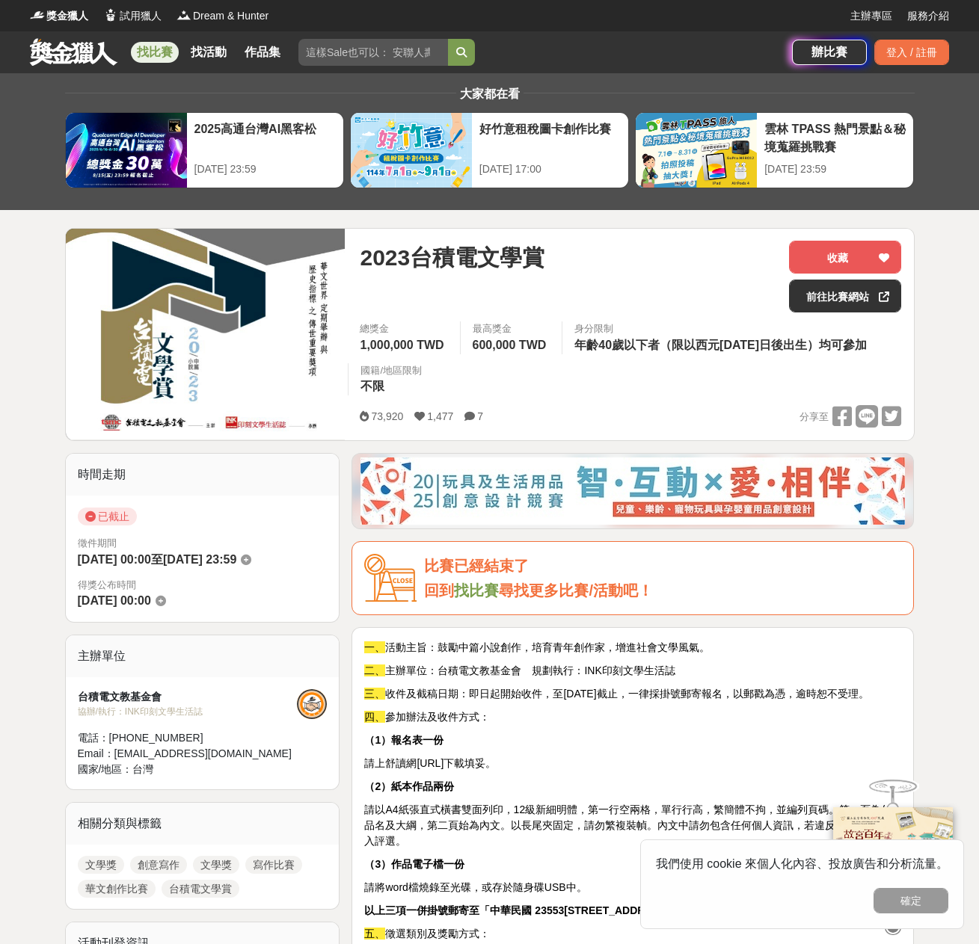
click at [43, 49] on link at bounding box center [73, 51] width 90 height 28
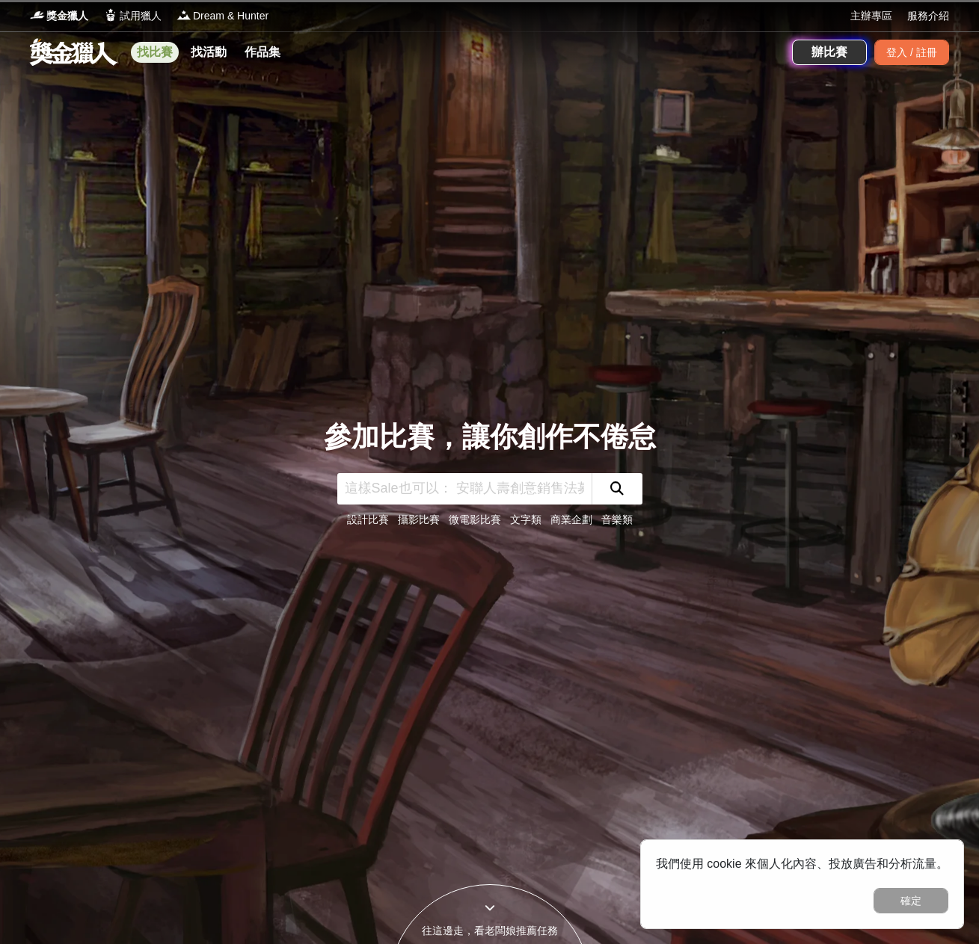
click at [164, 54] on link "找比賽" at bounding box center [155, 52] width 48 height 21
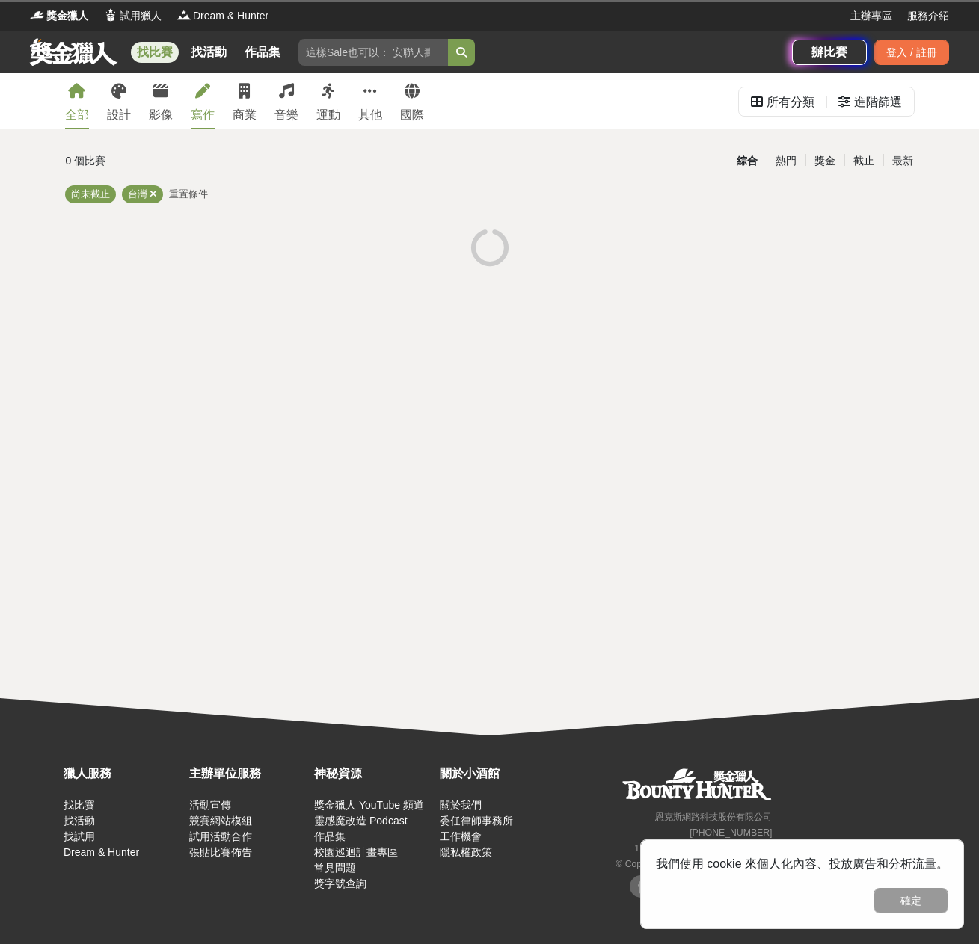
click at [209, 99] on link "寫作" at bounding box center [203, 101] width 24 height 56
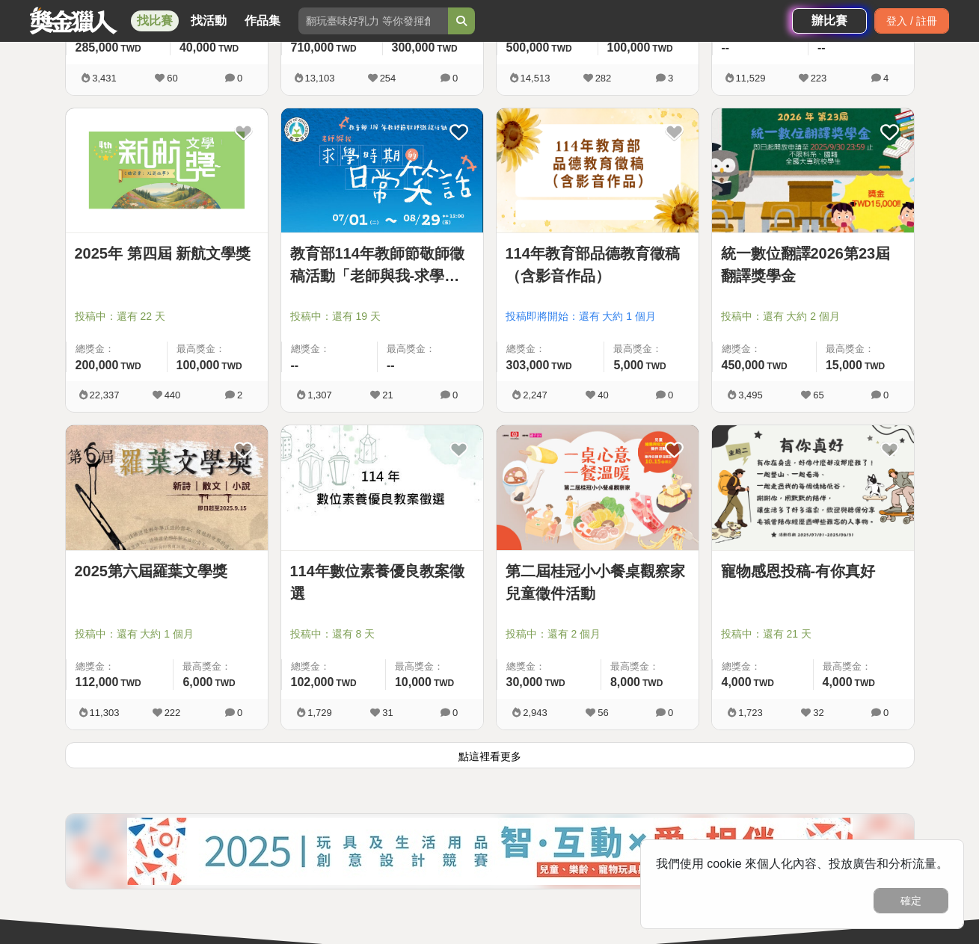
scroll to position [1599, 0]
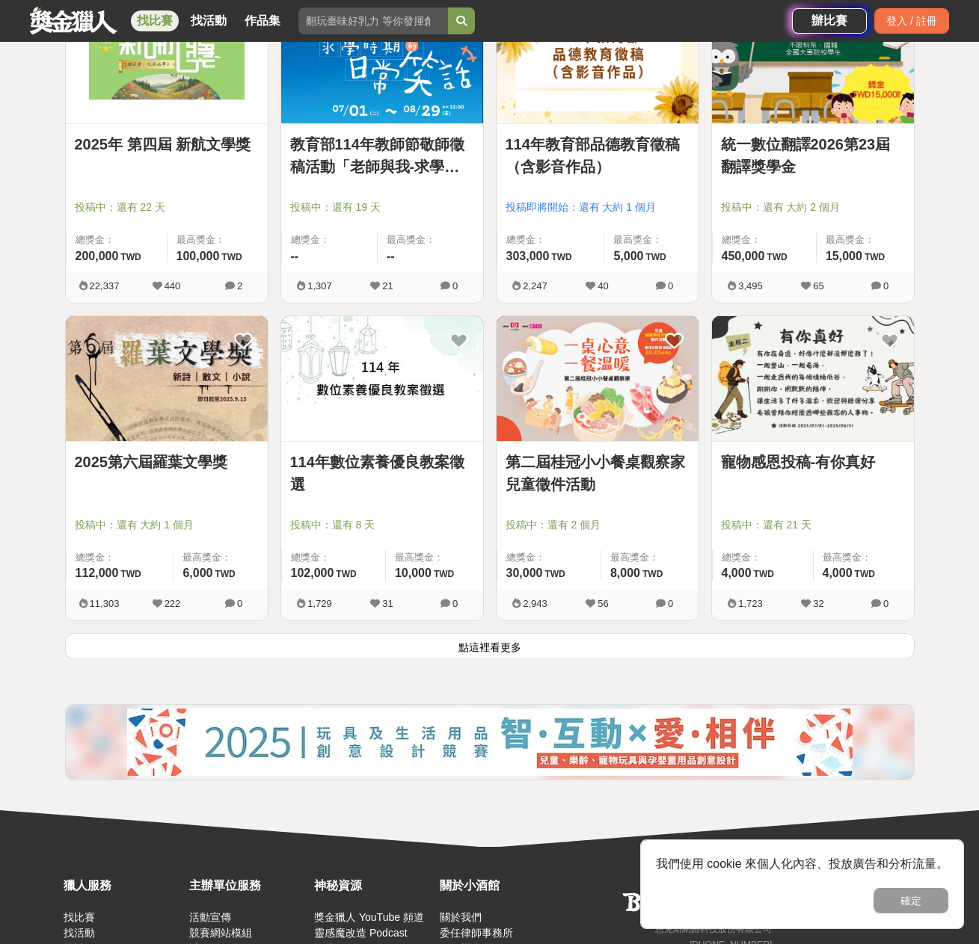
click at [173, 406] on img at bounding box center [167, 378] width 202 height 125
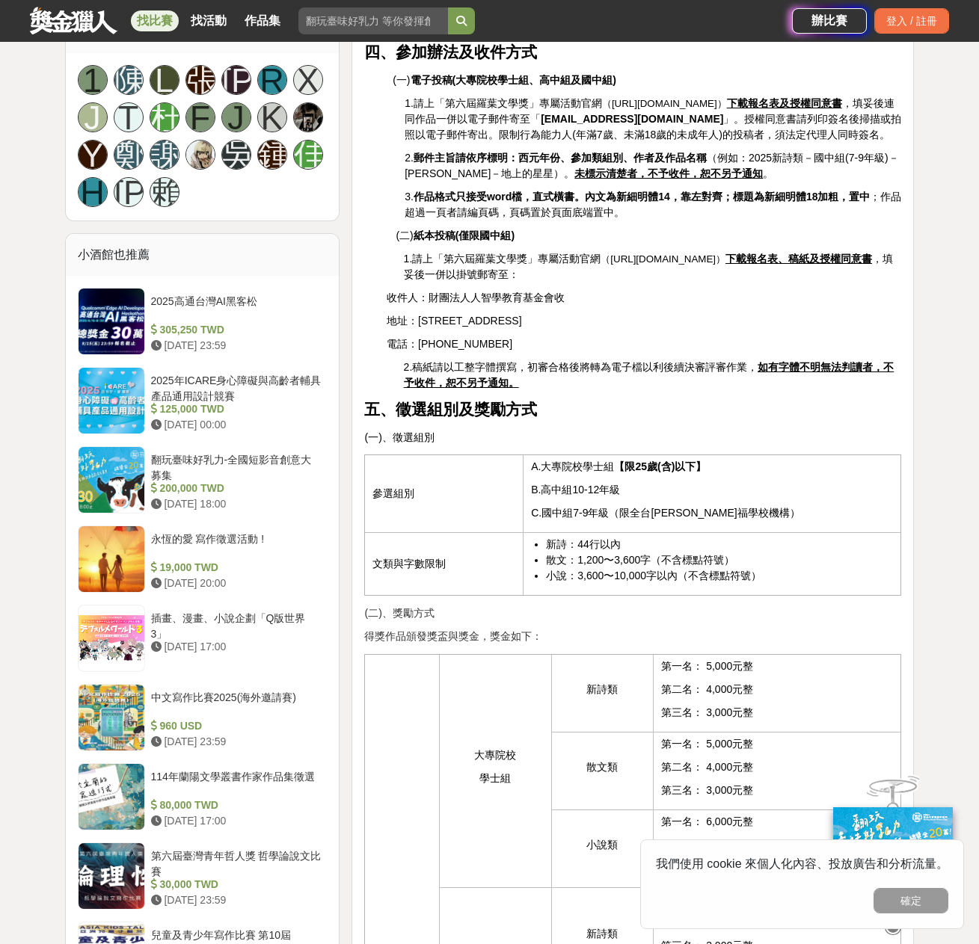
scroll to position [1422, 0]
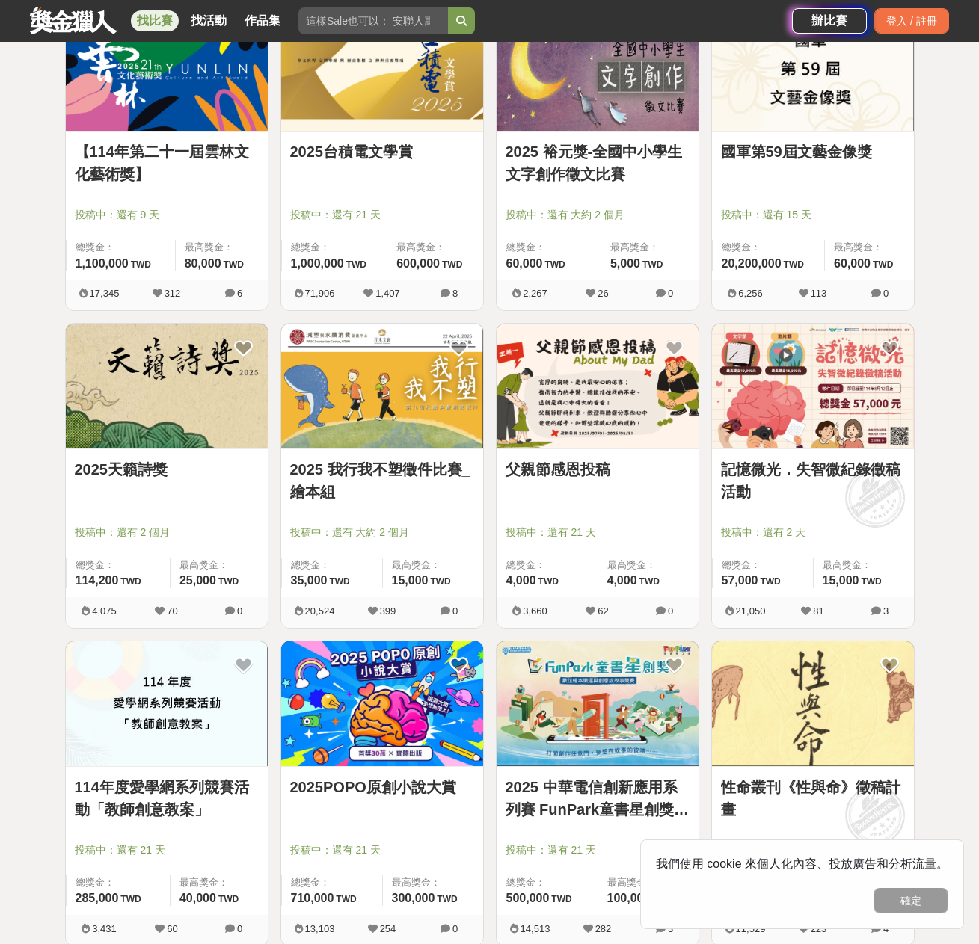
scroll to position [26, 0]
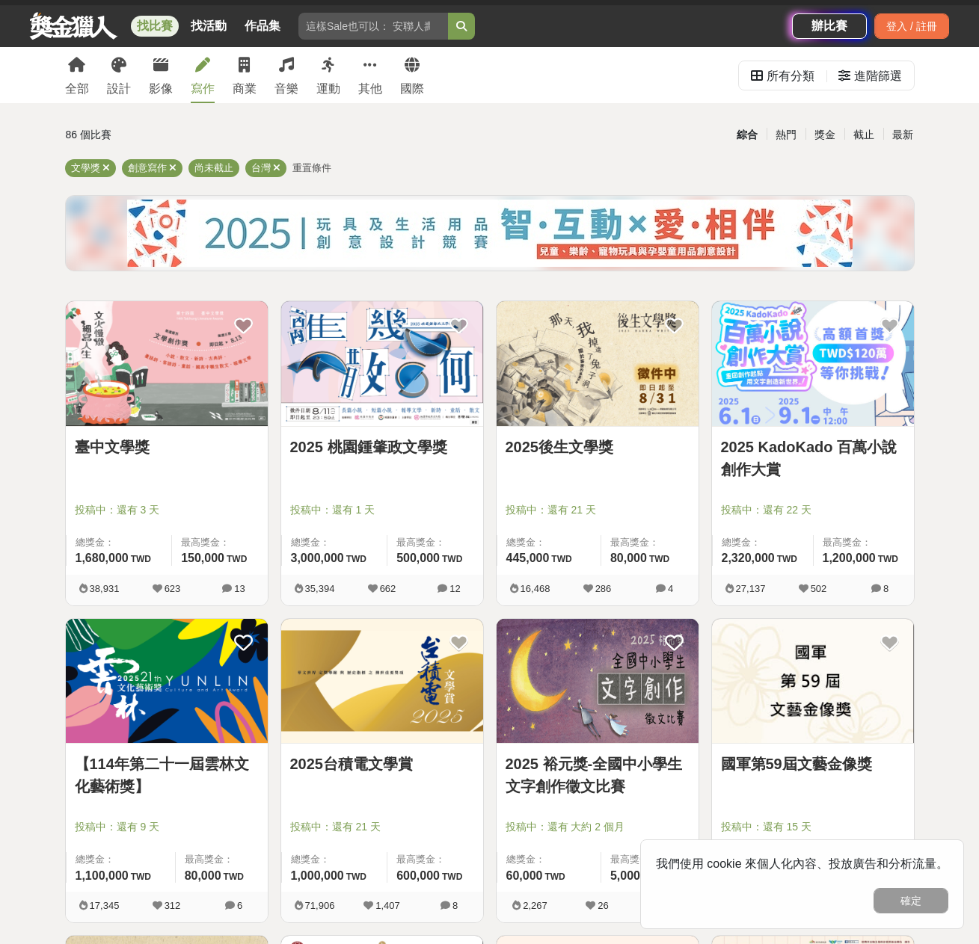
click at [170, 375] on img at bounding box center [167, 363] width 202 height 125
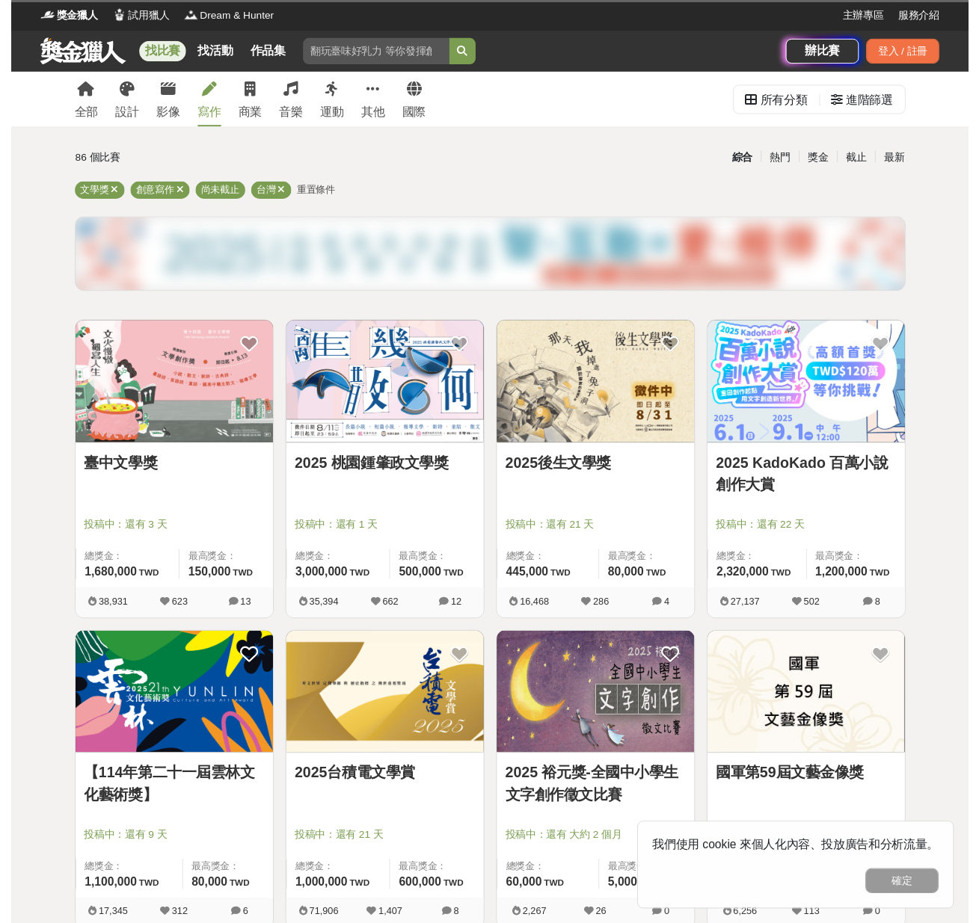
scroll to position [26, 0]
